Goal: Task Accomplishment & Management: Manage account settings

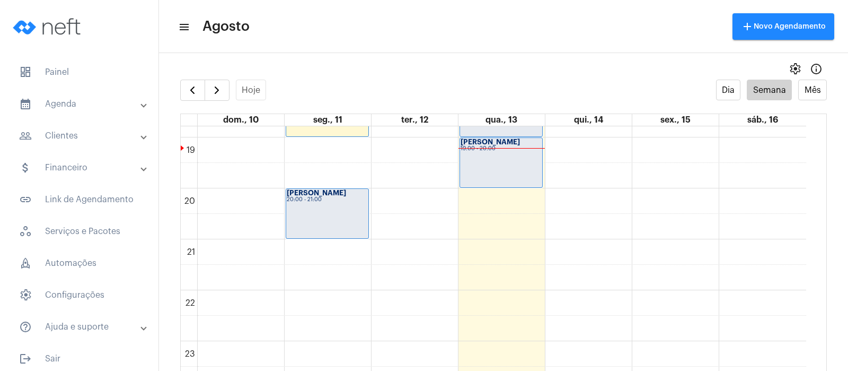
scroll to position [956, 0]
click at [511, 164] on div "[PERSON_NAME] 19:00 - 20:00" at bounding box center [501, 161] width 82 height 49
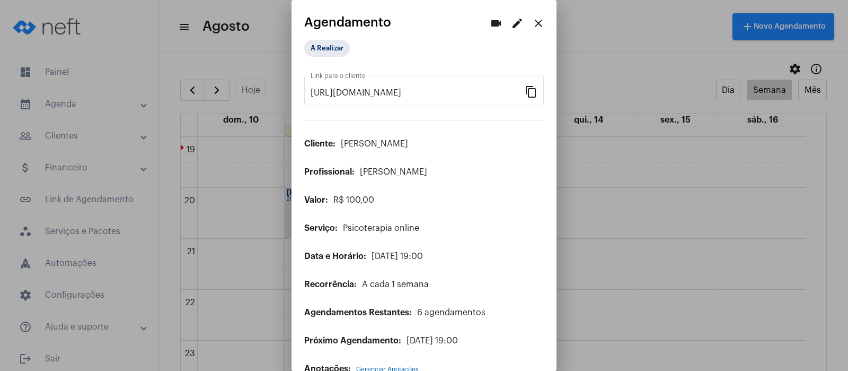
click at [511, 24] on mat-icon "edit" at bounding box center [517, 23] width 13 height 13
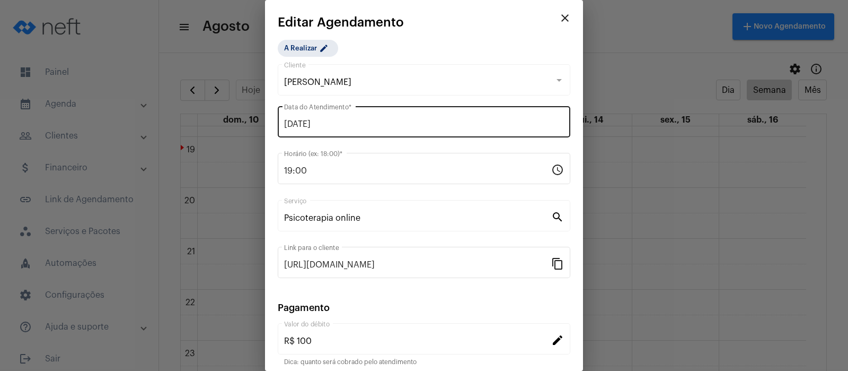
click at [342, 126] on input "[DATE]" at bounding box center [424, 124] width 280 height 10
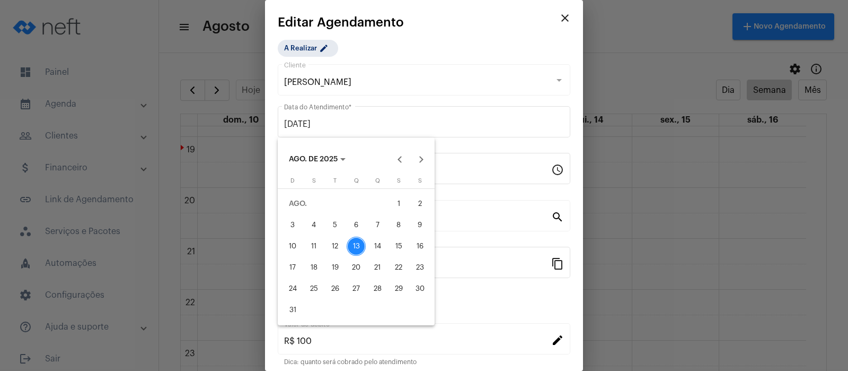
click at [381, 245] on div "14" at bounding box center [377, 245] width 19 height 19
type input "[DATE]"
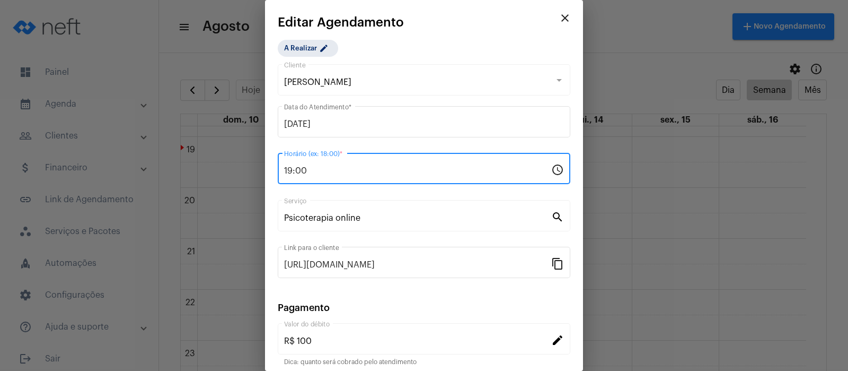
click at [322, 172] on input "19:00" at bounding box center [417, 171] width 267 height 10
type input "1"
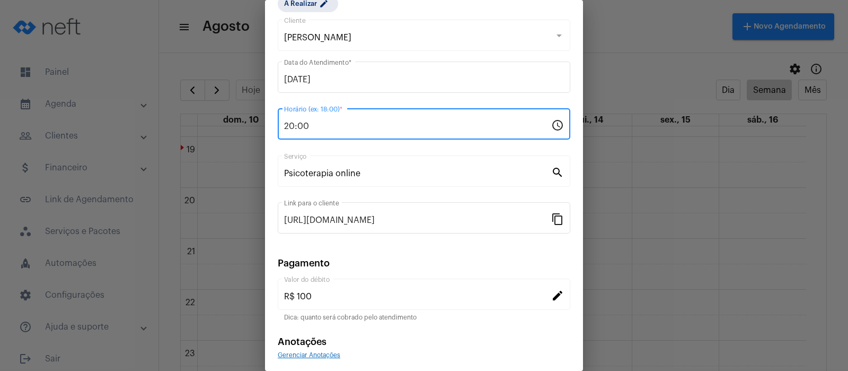
scroll to position [86, 0]
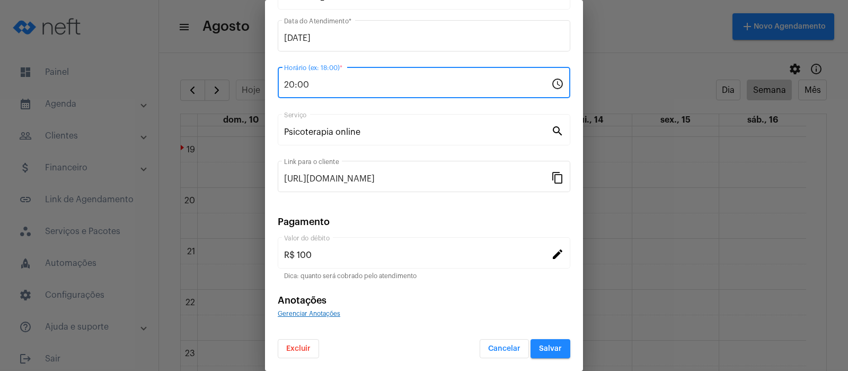
type input "20:00"
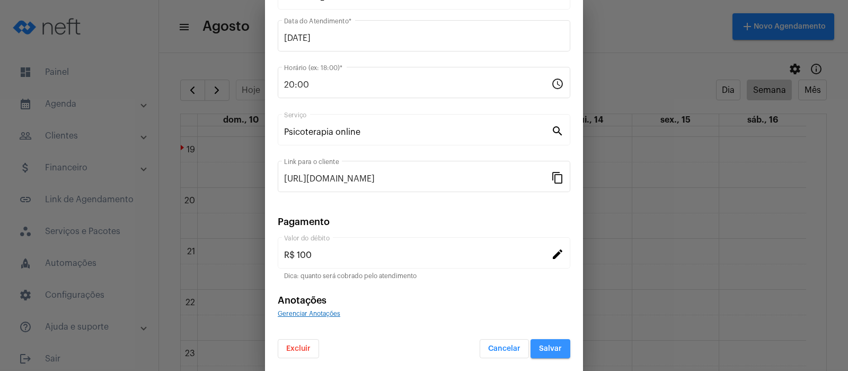
click at [543, 349] on span "Salvar" at bounding box center [550, 348] width 23 height 7
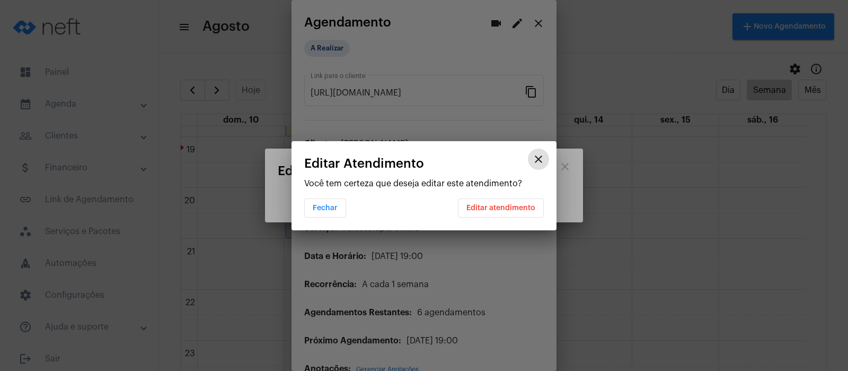
click at [513, 206] on span "Editar atendimento" at bounding box center [500, 207] width 69 height 7
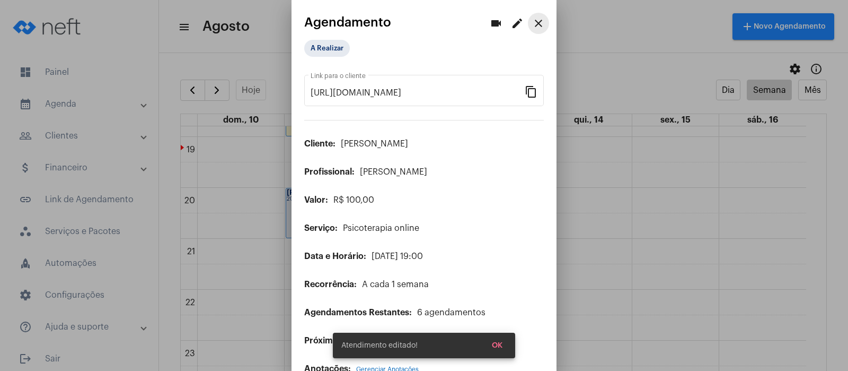
click at [532, 21] on mat-icon "close" at bounding box center [538, 23] width 13 height 13
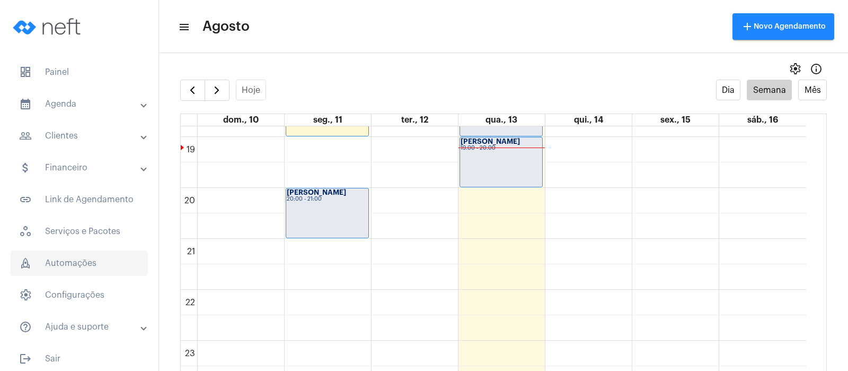
click at [65, 264] on span "rocket_outlined Automações" at bounding box center [79, 262] width 137 height 25
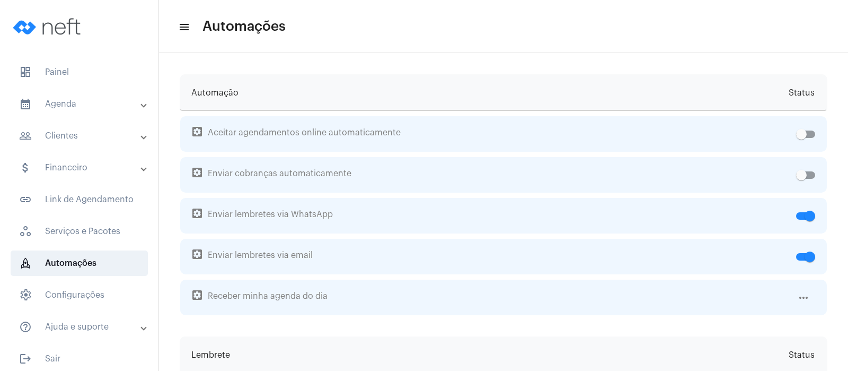
click at [69, 105] on mat-panel-title "calendar_month_outlined Agenda" at bounding box center [80, 104] width 122 height 13
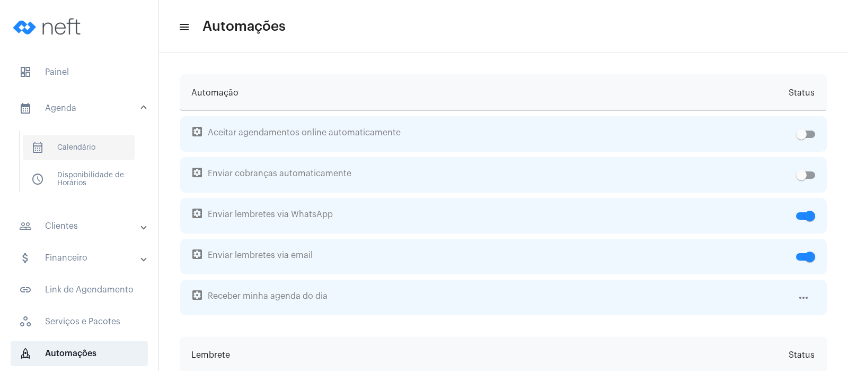
click at [86, 148] on span "calendar_month_outlined Calendário" at bounding box center [79, 147] width 112 height 25
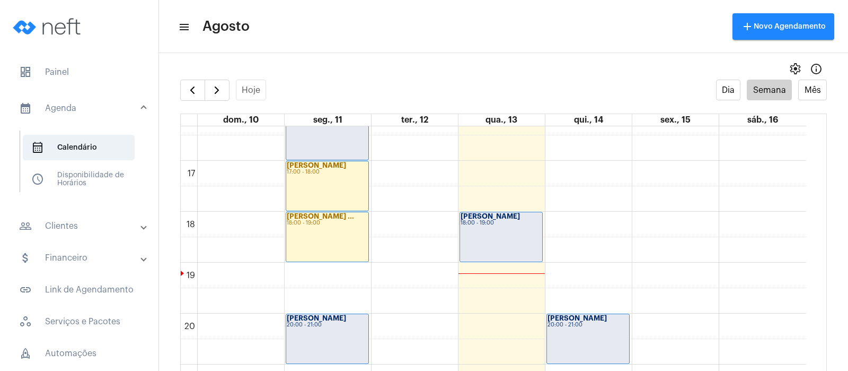
scroll to position [836, 0]
